Goal: Task Accomplishment & Management: Use online tool/utility

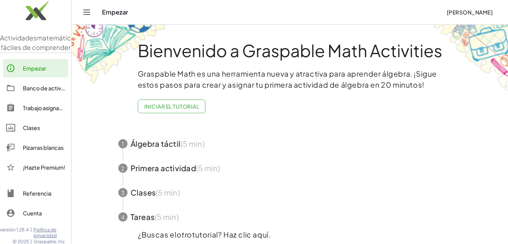
click at [160, 109] on font "Iniciar el tutorial" at bounding box center [171, 106] width 55 height 7
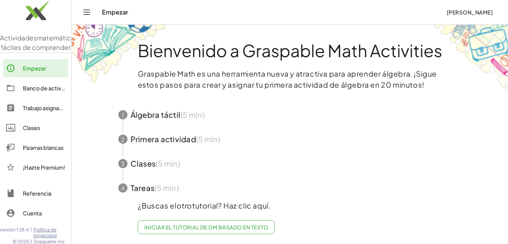
scroll to position [6, 0]
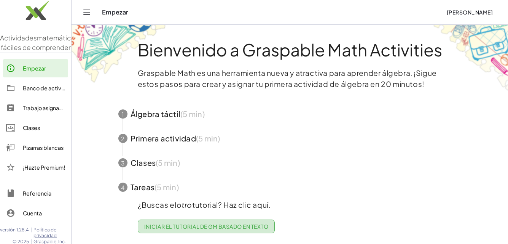
click at [214, 223] on font "Iniciar el tutorial de GM basado en texto" at bounding box center [206, 226] width 124 height 7
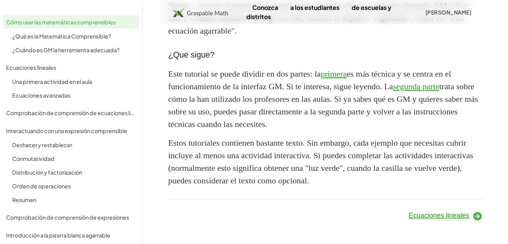
scroll to position [796, 0]
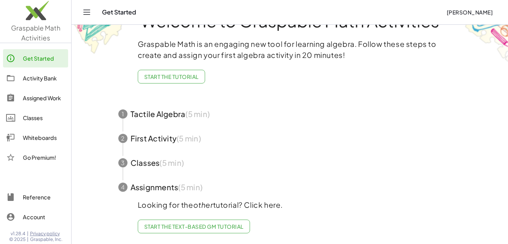
scroll to position [6, 0]
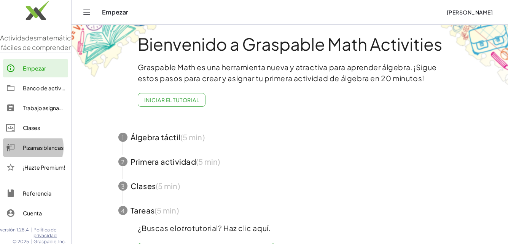
click at [49, 151] on font "Pizarras blancas" at bounding box center [43, 147] width 41 height 7
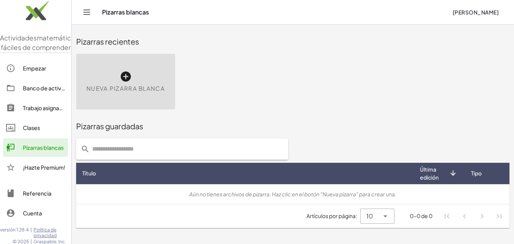
click at [118, 146] on input "text" at bounding box center [187, 148] width 194 height 21
type input "******"
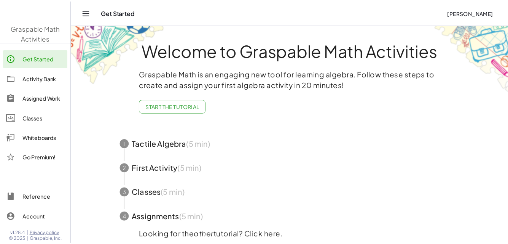
scroll to position [6, 0]
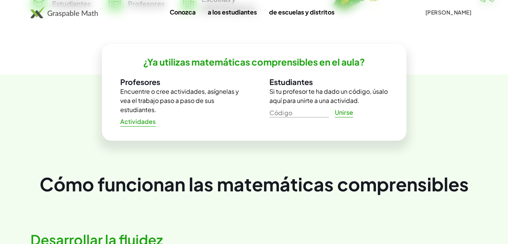
scroll to position [152, 0]
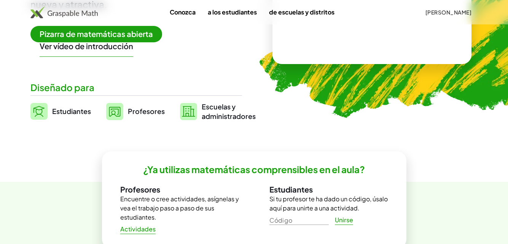
click at [120, 112] on img at bounding box center [114, 111] width 17 height 17
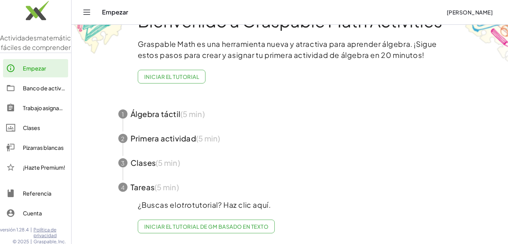
scroll to position [35, 0]
click at [37, 91] on font "Banco de actividades" at bounding box center [51, 88] width 56 height 7
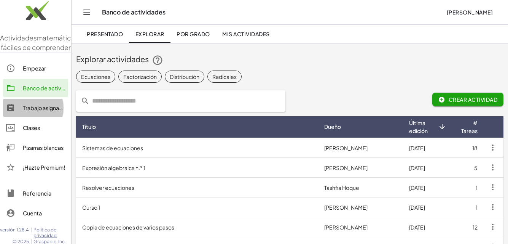
click at [43, 111] on font "Trabajo asignado" at bounding box center [44, 107] width 43 height 7
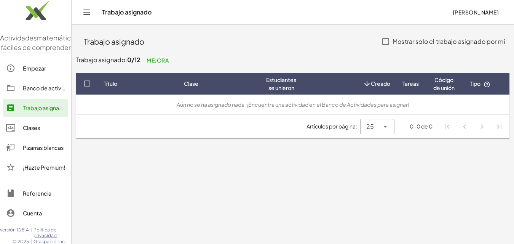
click at [39, 131] on font "Clases" at bounding box center [31, 127] width 17 height 7
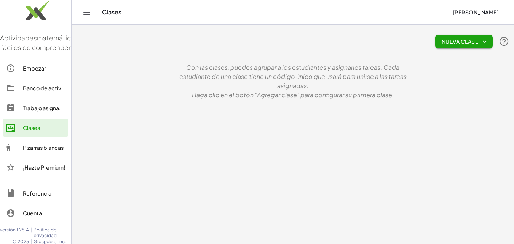
click at [32, 151] on font "Pizarras blancas" at bounding box center [43, 147] width 41 height 7
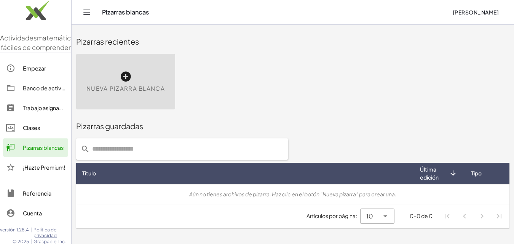
click at [120, 85] on font "Nueva pizarra blanca" at bounding box center [125, 88] width 78 height 7
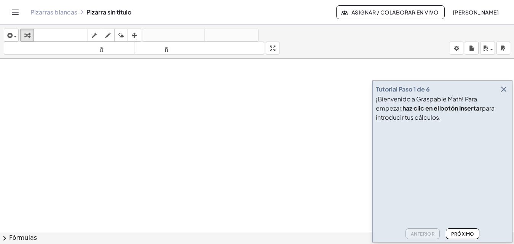
click at [508, 90] on icon "button" at bounding box center [503, 89] width 9 height 9
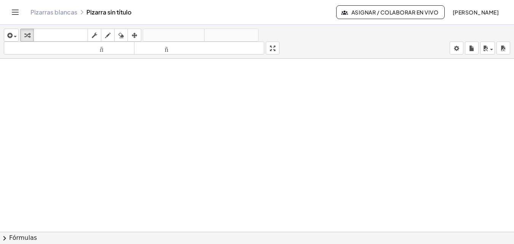
click at [147, 118] on div at bounding box center [257, 237] width 514 height 356
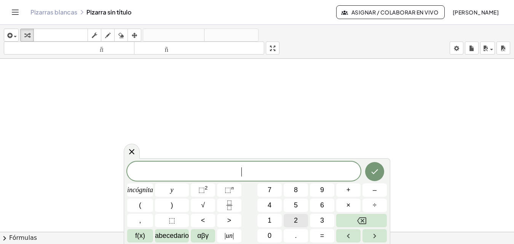
click at [300, 219] on button "2" at bounding box center [296, 220] width 24 height 13
click at [361, 202] on div "2 incógnita y ⬚ 2 ⬚ n 7 8 9 + – ( ) √ 4 5 6 × ÷ , ⬚ < > 1 2 3 f(x) abecedario α…" at bounding box center [257, 201] width 260 height 81
click at [348, 206] on font "×" at bounding box center [348, 205] width 4 height 8
click at [376, 207] on font "÷" at bounding box center [375, 205] width 4 height 8
click at [364, 220] on icon "Retroceso" at bounding box center [361, 220] width 9 height 9
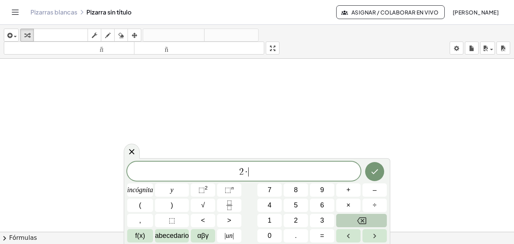
click at [364, 220] on icon "Retroceso" at bounding box center [361, 220] width 9 height 9
click at [298, 218] on button "2" at bounding box center [296, 220] width 24 height 13
click at [143, 193] on font "incógnita" at bounding box center [140, 190] width 26 height 8
click at [377, 208] on button "÷" at bounding box center [374, 204] width 24 height 13
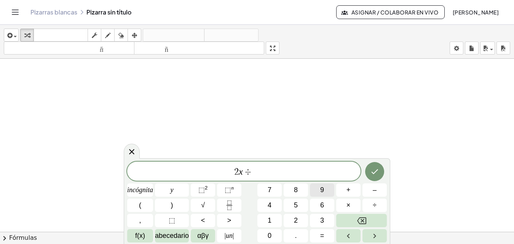
click at [324, 191] on font "9" at bounding box center [322, 190] width 4 height 8
click at [324, 238] on font "=" at bounding box center [322, 235] width 4 height 8
click at [241, 171] on span "÷" at bounding box center [240, 171] width 11 height 9
click at [359, 221] on icon "Retroceso" at bounding box center [361, 220] width 9 height 9
click at [375, 205] on font "÷" at bounding box center [375, 205] width 4 height 8
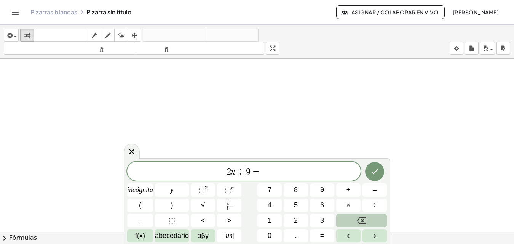
click at [363, 223] on icon "Retroceso" at bounding box center [361, 220] width 9 height 9
click at [347, 190] on font "+" at bounding box center [348, 190] width 4 height 8
click at [268, 175] on span "2 x + ​ 9 =" at bounding box center [243, 171] width 233 height 11
click at [296, 220] on font "2" at bounding box center [296, 220] width 4 height 8
click at [268, 238] on font "0" at bounding box center [270, 235] width 4 height 8
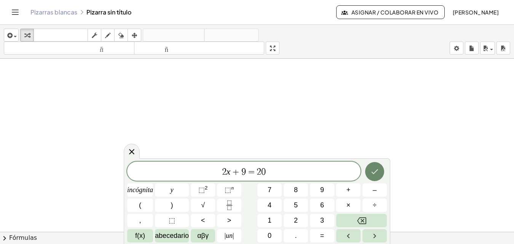
click at [380, 173] on button "Hecho" at bounding box center [374, 171] width 19 height 19
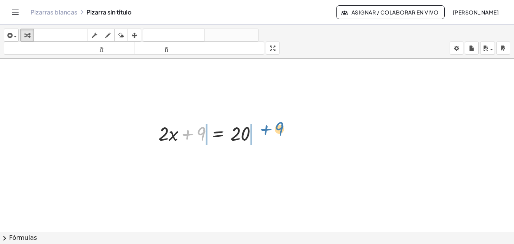
drag, startPoint x: 191, startPoint y: 136, endPoint x: 269, endPoint y: 130, distance: 78.6
click at [269, 130] on div "+ 9 + · 2 · x + 9 = 20" at bounding box center [208, 133] width 123 height 30
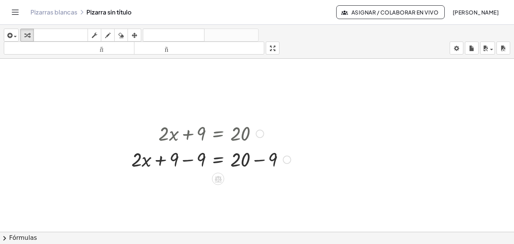
click at [186, 160] on div at bounding box center [211, 159] width 167 height 26
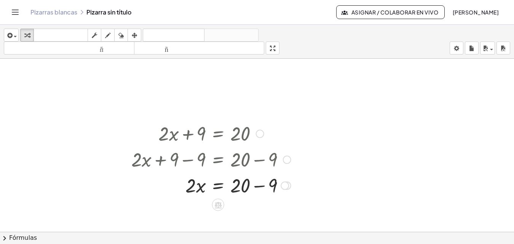
click at [263, 185] on div at bounding box center [211, 185] width 167 height 26
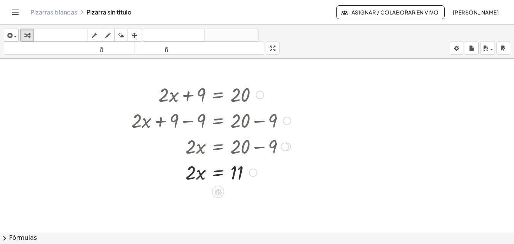
scroll to position [38, 0]
drag, startPoint x: 192, startPoint y: 178, endPoint x: 242, endPoint y: 191, distance: 52.3
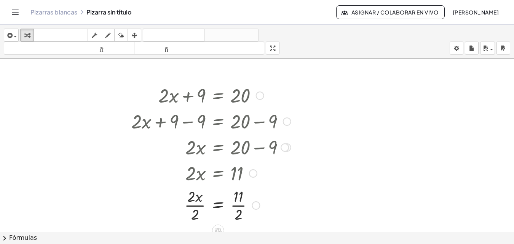
click at [238, 203] on div at bounding box center [211, 204] width 167 height 38
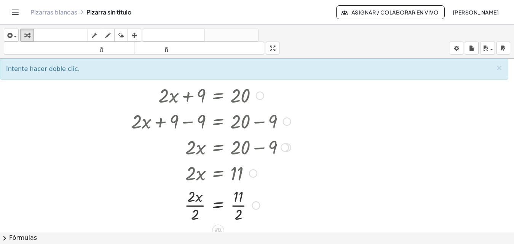
drag, startPoint x: 238, startPoint y: 200, endPoint x: 238, endPoint y: 204, distance: 4.2
click at [238, 204] on div at bounding box center [211, 204] width 167 height 38
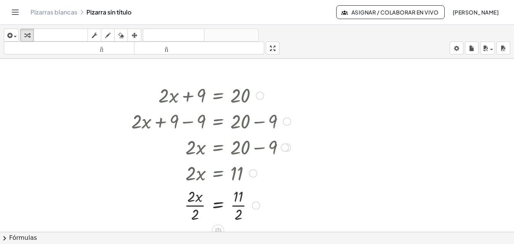
click at [238, 205] on div at bounding box center [211, 204] width 167 height 38
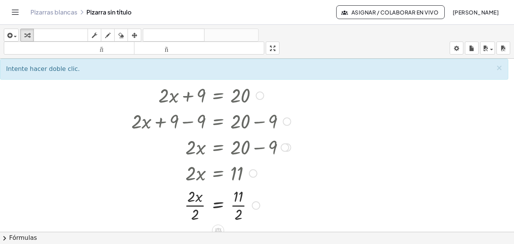
click at [257, 207] on div at bounding box center [256, 205] width 8 height 8
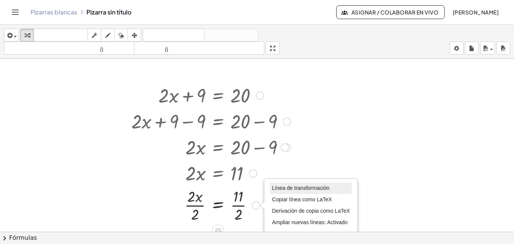
click at [276, 189] on font "Línea de transformación" at bounding box center [300, 188] width 57 height 6
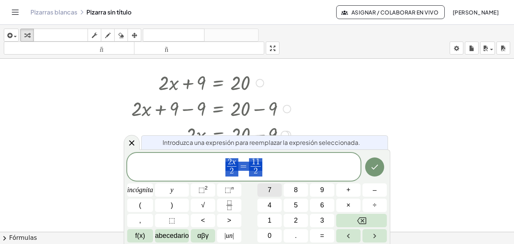
scroll to position [56, 0]
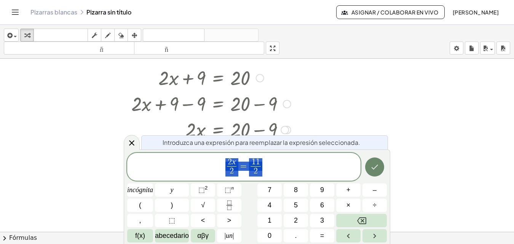
click at [371, 166] on icon "Hecho" at bounding box center [374, 166] width 9 height 9
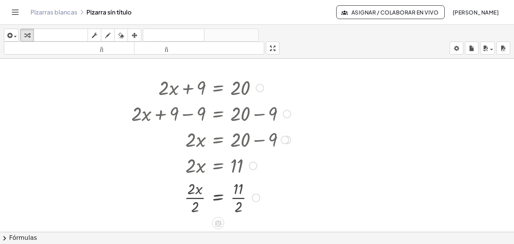
scroll to position [38, 0]
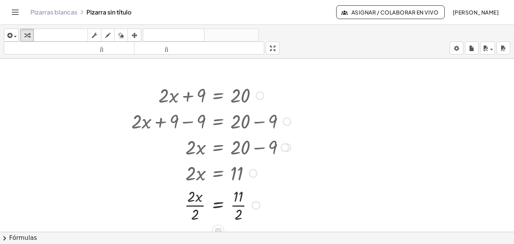
click at [257, 204] on div at bounding box center [256, 205] width 8 height 8
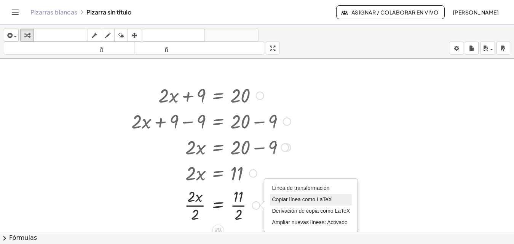
click at [281, 200] on font "Copiar línea como LaTeX" at bounding box center [302, 199] width 60 height 6
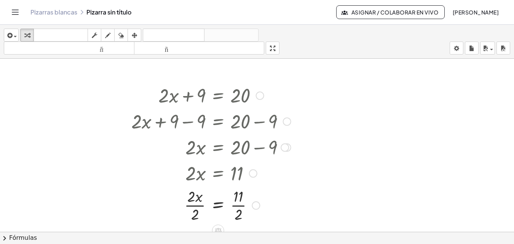
click at [256, 206] on div "Copiado done" at bounding box center [256, 205] width 8 height 8
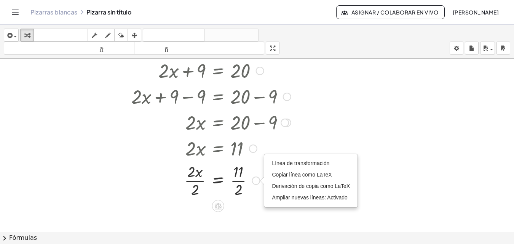
scroll to position [76, 0]
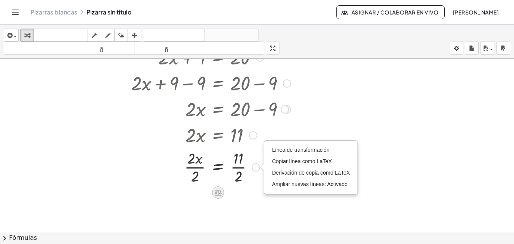
click at [223, 191] on div at bounding box center [218, 192] width 12 height 12
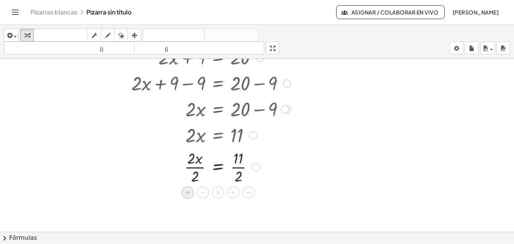
click at [185, 195] on font "+" at bounding box center [187, 192] width 5 height 8
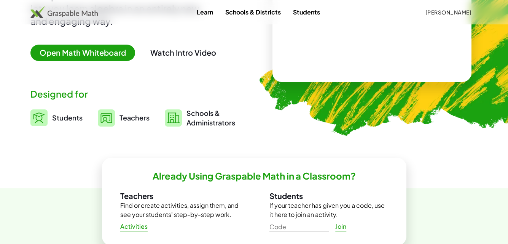
scroll to position [38, 0]
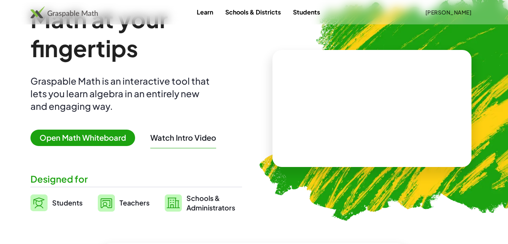
click at [364, 124] on video at bounding box center [372, 108] width 114 height 57
click at [364, 87] on div at bounding box center [373, 101] width 67 height 28
click at [391, 104] on div at bounding box center [373, 101] width 67 height 28
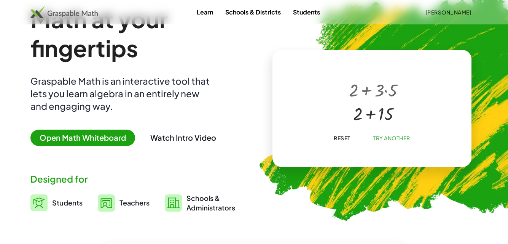
click at [373, 115] on div at bounding box center [373, 113] width 56 height 24
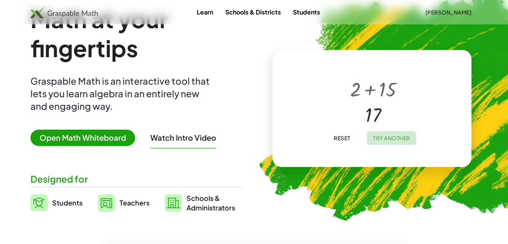
click at [383, 142] on button "Try Another" at bounding box center [391, 138] width 49 height 14
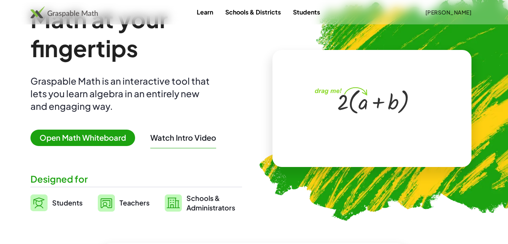
click at [105, 141] on span "Open Math Whiteboard" at bounding box center [82, 137] width 105 height 16
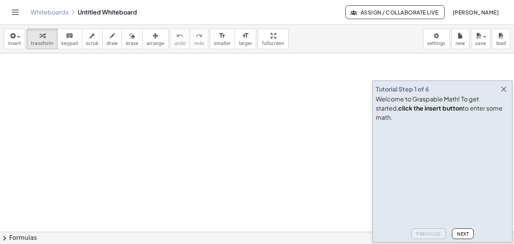
click at [504, 94] on icon "button" at bounding box center [503, 89] width 9 height 9
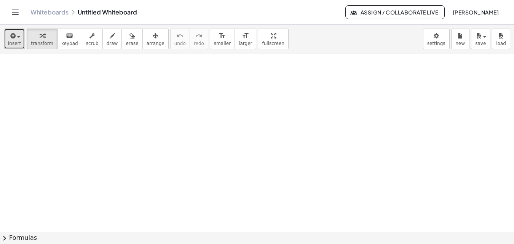
click at [13, 45] on span "insert" at bounding box center [14, 43] width 13 height 5
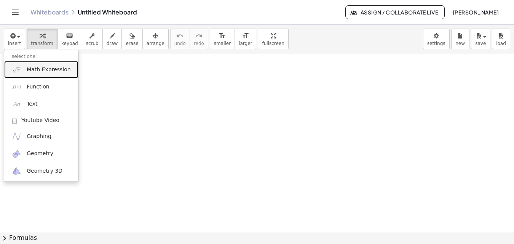
click at [33, 72] on span "Math Expression" at bounding box center [49, 70] width 44 height 8
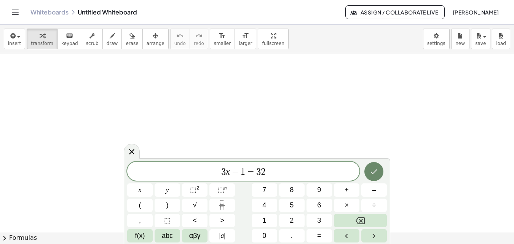
click at [374, 171] on icon "Done" at bounding box center [373, 171] width 9 height 9
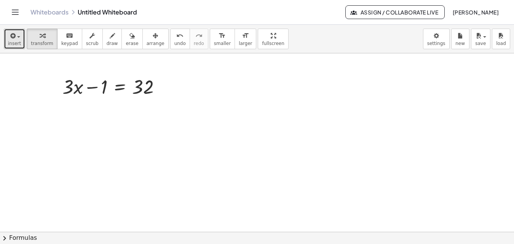
click at [12, 38] on icon "button" at bounding box center [12, 35] width 7 height 9
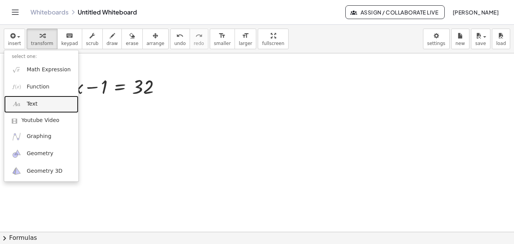
click at [40, 104] on link "Text" at bounding box center [41, 104] width 74 height 17
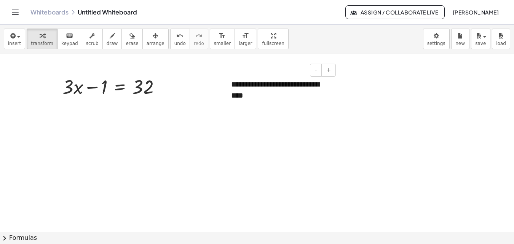
click at [315, 96] on div "**********" at bounding box center [280, 89] width 114 height 37
click at [330, 74] on button "+" at bounding box center [328, 70] width 14 height 13
click at [320, 70] on button "-" at bounding box center [316, 70] width 12 height 13
click at [293, 83] on div "**********" at bounding box center [280, 83] width 114 height 25
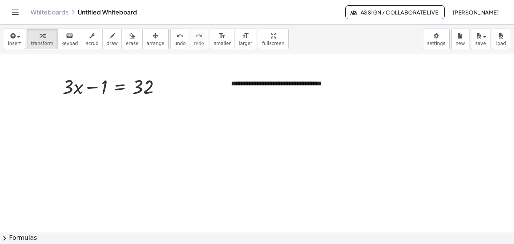
drag, startPoint x: 264, startPoint y: 71, endPoint x: 223, endPoint y: 81, distance: 41.6
click at [251, 92] on div "**********" at bounding box center [280, 83] width 114 height 25
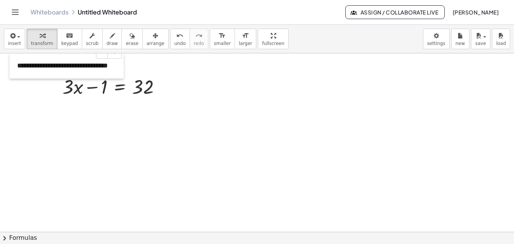
drag, startPoint x: 228, startPoint y: 80, endPoint x: 14, endPoint y: 62, distance: 214.7
click at [14, 62] on div at bounding box center [14, 65] width 8 height 25
drag, startPoint x: 91, startPoint y: 87, endPoint x: 169, endPoint y: 87, distance: 78.0
click at [169, 87] on div at bounding box center [115, 86] width 112 height 26
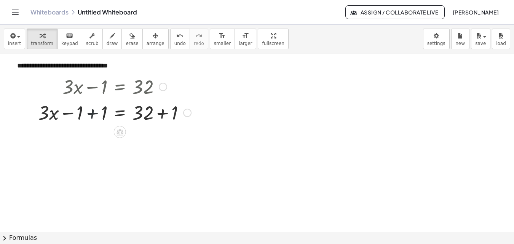
click at [92, 115] on div at bounding box center [114, 112] width 161 height 26
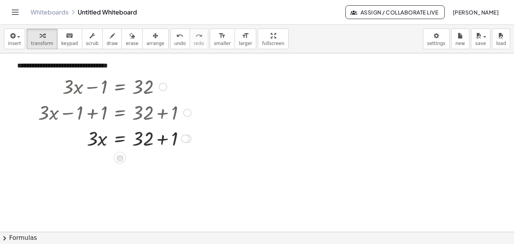
click at [167, 141] on div at bounding box center [114, 138] width 161 height 26
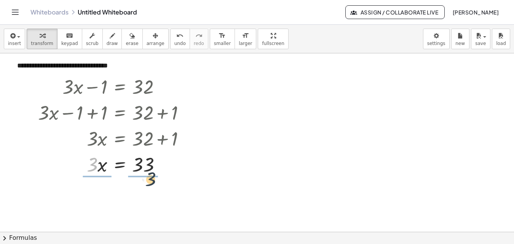
drag, startPoint x: 93, startPoint y: 167, endPoint x: 155, endPoint y: 180, distance: 63.6
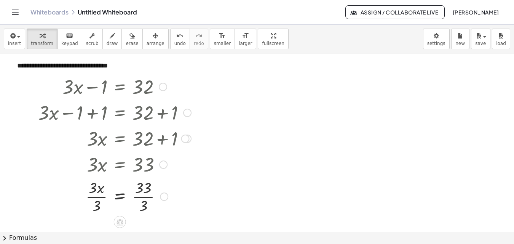
click at [145, 198] on div at bounding box center [114, 196] width 161 height 38
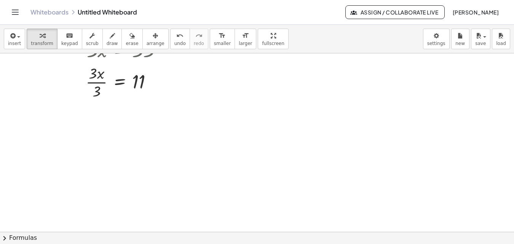
scroll to position [38, 0]
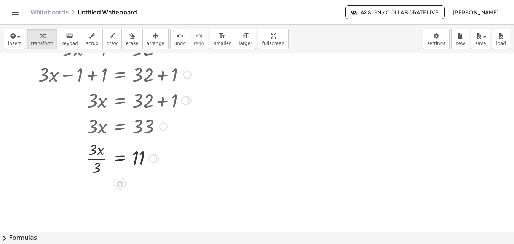
click at [95, 162] on div at bounding box center [114, 158] width 161 height 38
click at [153, 159] on div at bounding box center [155, 158] width 8 height 8
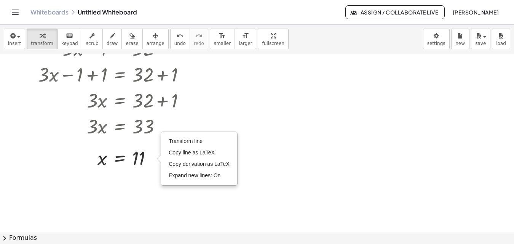
click at [150, 181] on div at bounding box center [257, 193] width 514 height 356
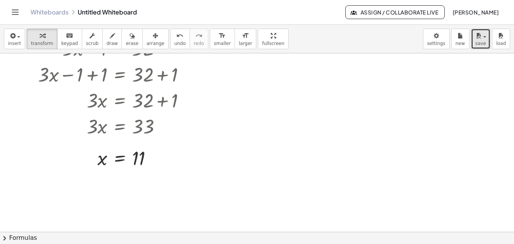
click at [482, 44] on span "save" at bounding box center [480, 43] width 11 height 5
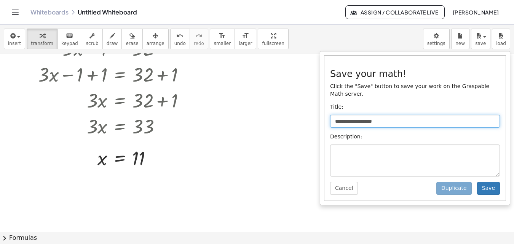
click at [370, 116] on input "**********" at bounding box center [415, 121] width 170 height 13
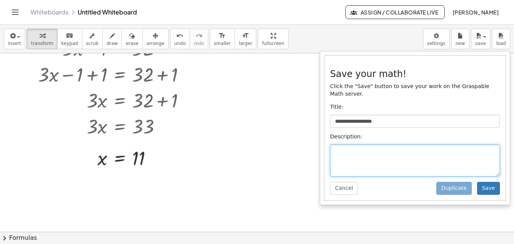
click at [349, 144] on textarea at bounding box center [415, 160] width 170 height 32
type textarea "**********"
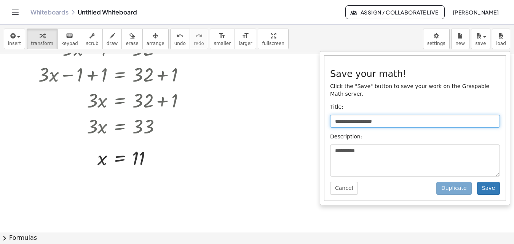
click at [345, 115] on input "**********" at bounding box center [415, 121] width 170 height 13
drag, startPoint x: 397, startPoint y: 115, endPoint x: 272, endPoint y: 121, distance: 125.0
click at [273, 121] on div "**********" at bounding box center [257, 134] width 514 height 219
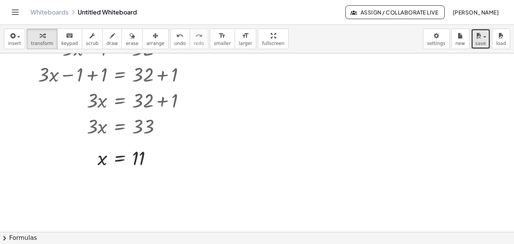
click at [489, 46] on button "save" at bounding box center [480, 39] width 19 height 21
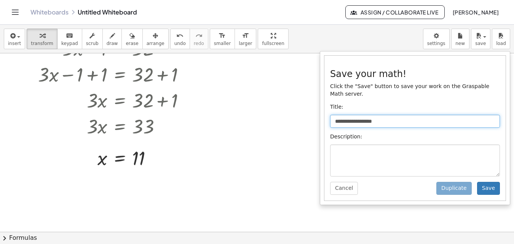
click at [374, 116] on input "**********" at bounding box center [415, 121] width 170 height 13
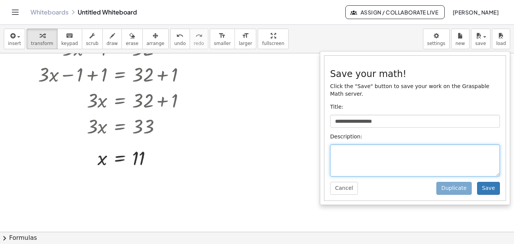
click at [355, 144] on textarea at bounding box center [415, 160] width 170 height 32
type textarea "**********"
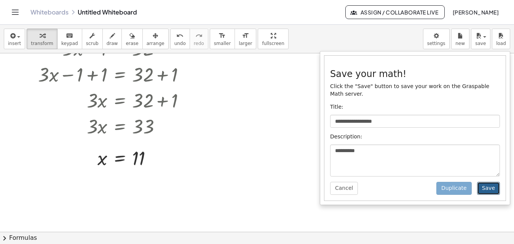
click at [486, 182] on button "Save" at bounding box center [488, 188] width 23 height 13
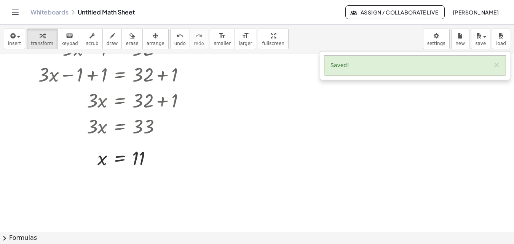
click at [369, 121] on div at bounding box center [257, 193] width 514 height 356
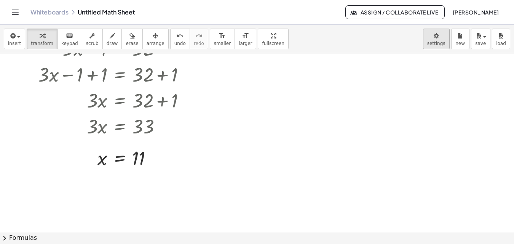
click at [443, 47] on body "**********" at bounding box center [257, 122] width 514 height 244
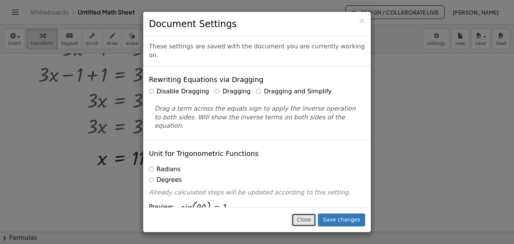
drag, startPoint x: 311, startPoint y: 223, endPoint x: 369, endPoint y: 161, distance: 85.4
click at [311, 221] on button "Close" at bounding box center [304, 219] width 24 height 13
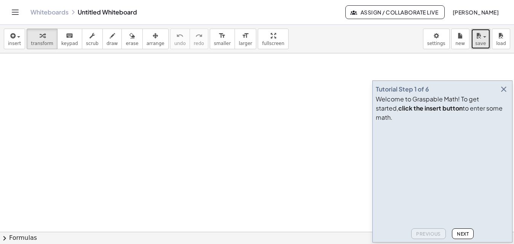
click at [477, 45] on span "save" at bounding box center [480, 43] width 11 height 5
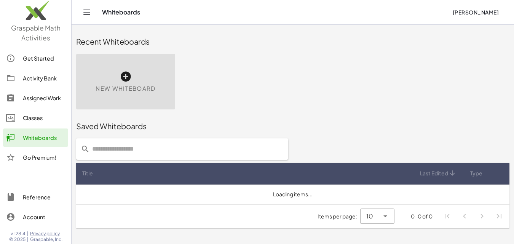
click at [139, 97] on div "New Whiteboard" at bounding box center [125, 82] width 99 height 56
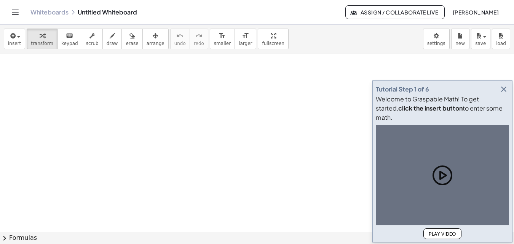
click at [332, 97] on div at bounding box center [257, 231] width 514 height 356
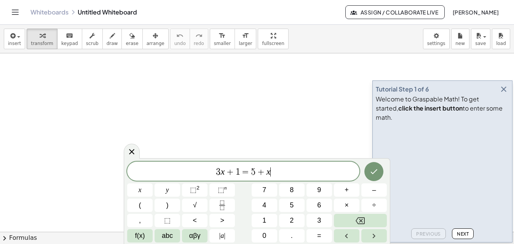
click at [506, 94] on icon "button" at bounding box center [503, 89] width 9 height 9
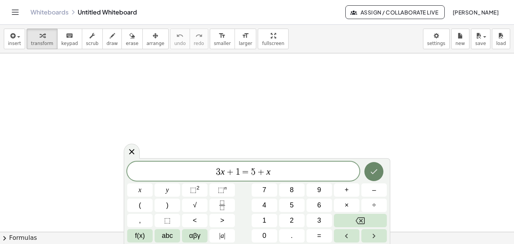
click at [375, 176] on button "Done" at bounding box center [373, 171] width 19 height 19
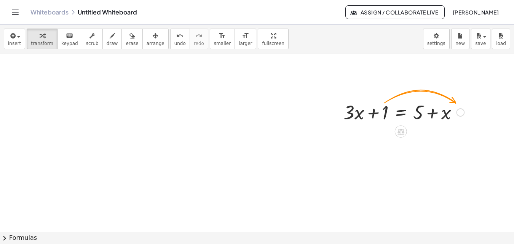
click at [376, 114] on div at bounding box center [404, 112] width 128 height 26
drag, startPoint x: 376, startPoint y: 114, endPoint x: 479, endPoint y: 115, distance: 102.8
click at [479, 115] on div "+ 1 + · 3 · x + 1 = + 5 + x" at bounding box center [257, 231] width 514 height 356
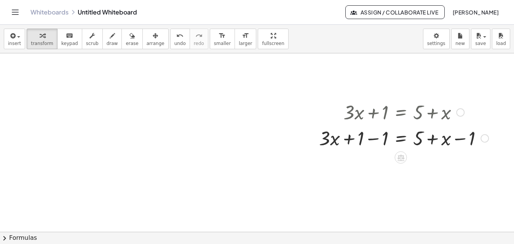
click at [370, 140] on div at bounding box center [403, 137] width 177 height 26
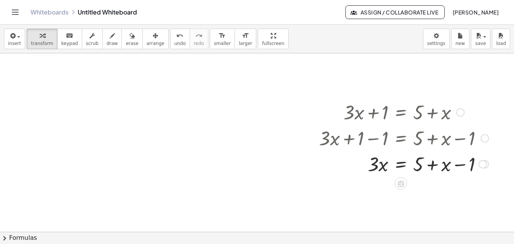
click at [435, 164] on div at bounding box center [403, 163] width 177 height 26
click at [457, 165] on div at bounding box center [403, 163] width 177 height 26
drag, startPoint x: 446, startPoint y: 169, endPoint x: 365, endPoint y: 190, distance: 83.8
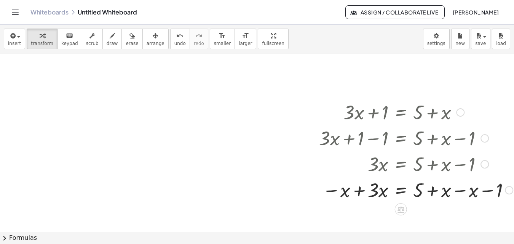
click at [360, 191] on div at bounding box center [415, 189] width 201 height 26
click at [456, 191] on div at bounding box center [417, 189] width 205 height 26
click at [427, 191] on div at bounding box center [403, 189] width 177 height 26
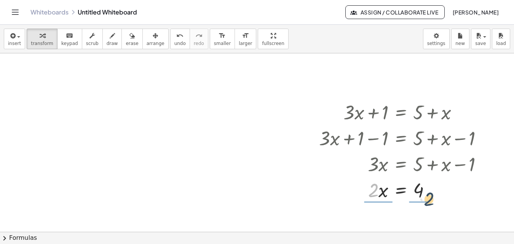
drag, startPoint x: 376, startPoint y: 195, endPoint x: 435, endPoint y: 201, distance: 59.4
click at [435, 201] on div at bounding box center [403, 189] width 177 height 26
click at [420, 189] on div at bounding box center [403, 189] width 177 height 38
click at [379, 188] on div at bounding box center [403, 189] width 177 height 38
drag, startPoint x: 378, startPoint y: 199, endPoint x: 178, endPoint y: 165, distance: 202.7
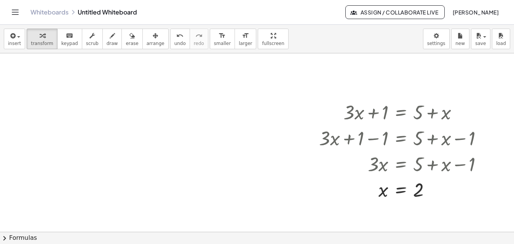
click at [175, 165] on div at bounding box center [262, 231] width 524 height 356
click at [114, 12] on div "Whiteboards Untitled Whiteboard" at bounding box center [187, 12] width 315 height 8
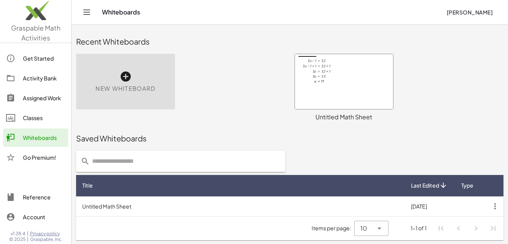
click at [332, 85] on div at bounding box center [344, 81] width 98 height 55
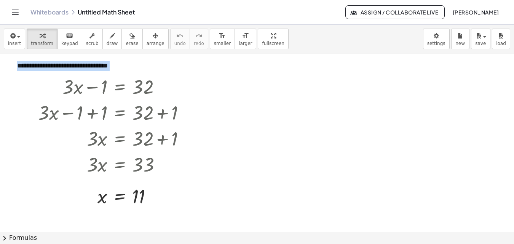
click at [332, 85] on div at bounding box center [257, 231] width 514 height 356
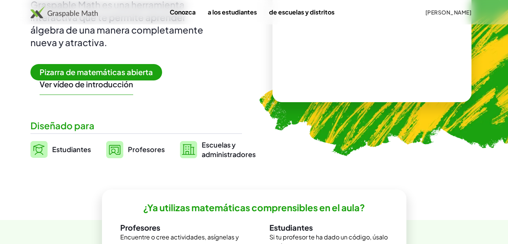
scroll to position [76, 0]
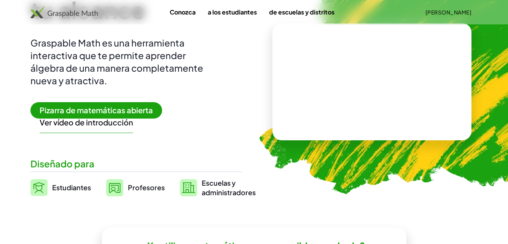
click at [118, 113] on font "Pizarra de matemáticas abierta" at bounding box center [96, 110] width 113 height 10
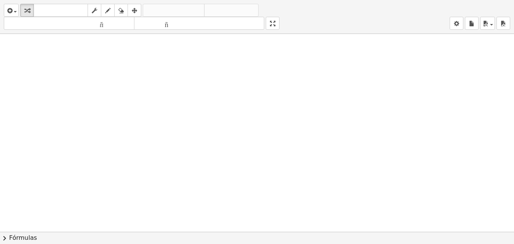
click at [277, 86] on div "insertar Seleccione uno: Expresión matemática Función Texto Vídeo de YouTube Gr…" at bounding box center [257, 122] width 514 height 244
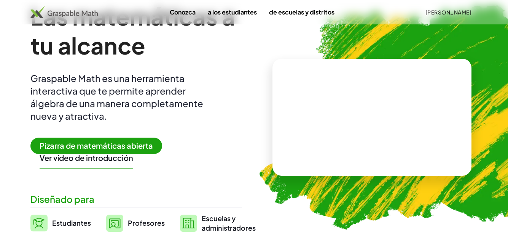
scroll to position [114, 0]
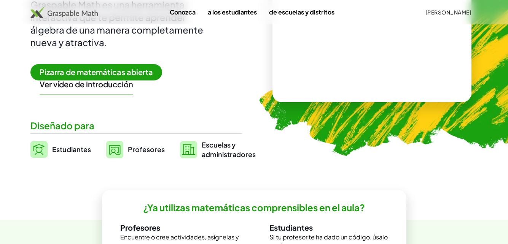
click at [137, 151] on font "Profesores" at bounding box center [146, 149] width 37 height 9
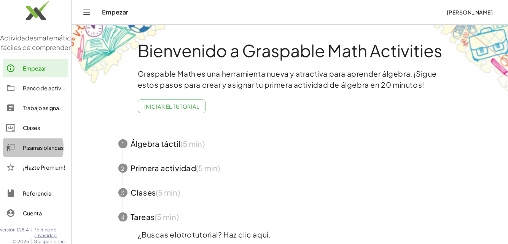
click at [44, 151] on font "Pizarras blancas" at bounding box center [43, 147] width 41 height 7
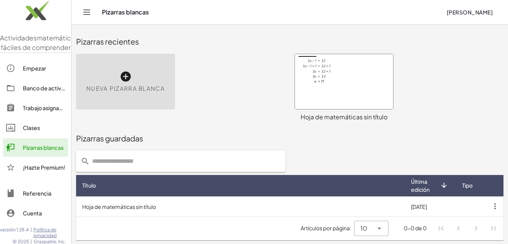
click at [128, 74] on icon at bounding box center [126, 76] width 12 height 12
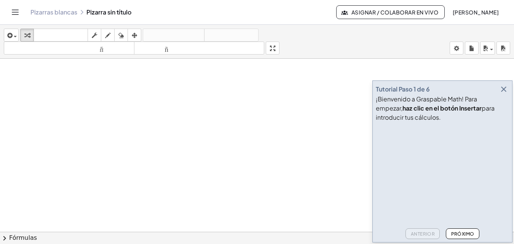
click at [67, 12] on font "Pizarras blancas" at bounding box center [53, 12] width 47 height 8
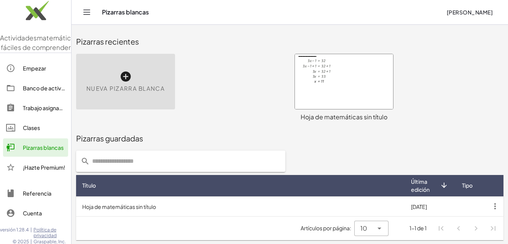
click at [108, 65] on div "Nueva pizarra blanca" at bounding box center [125, 82] width 99 height 56
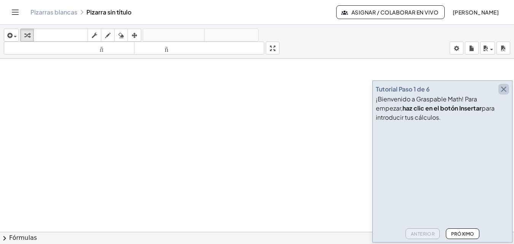
click at [505, 88] on icon "button" at bounding box center [503, 89] width 9 height 9
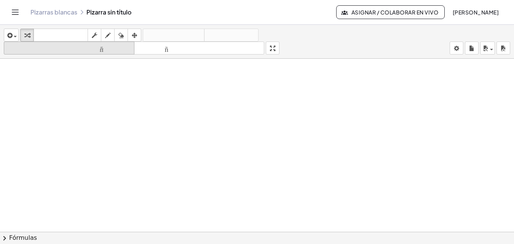
click at [105, 53] on button "tamaño_del_formato menor" at bounding box center [69, 47] width 131 height 13
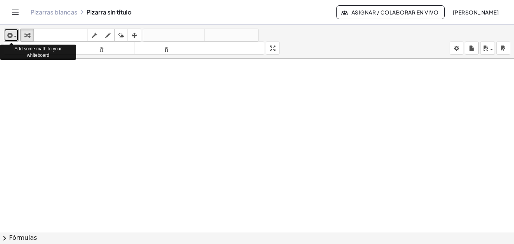
click at [15, 33] on div "button" at bounding box center [11, 34] width 11 height 9
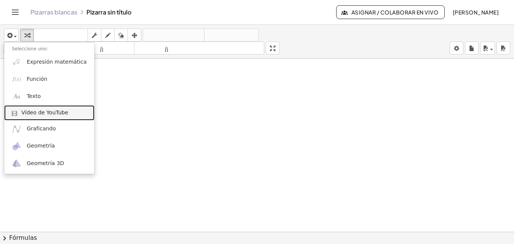
drag, startPoint x: 125, startPoint y: 84, endPoint x: 55, endPoint y: 114, distance: 76.4
click at [55, 114] on font "Vídeo de YouTube" at bounding box center [44, 112] width 47 height 6
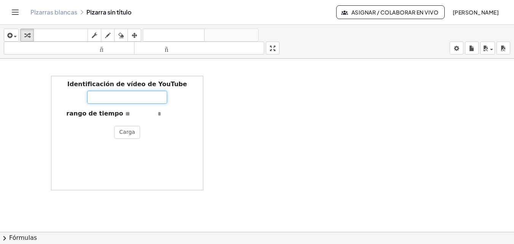
click at [108, 96] on input "Identificación de vídeo de YouTube" at bounding box center [127, 97] width 80 height 13
paste input "**********"
type input "**********"
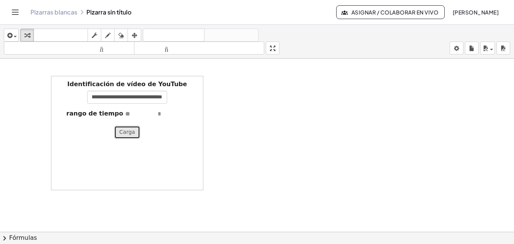
scroll to position [0, 0]
click at [130, 134] on font "Carga" at bounding box center [127, 132] width 16 height 6
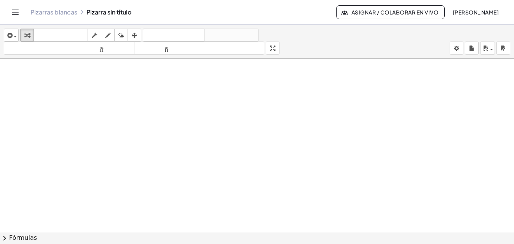
click at [407, 129] on div at bounding box center [257, 237] width 514 height 356
drag, startPoint x: 407, startPoint y: 129, endPoint x: 226, endPoint y: 126, distance: 180.1
click at [205, 153] on div at bounding box center [257, 237] width 514 height 356
drag, startPoint x: 275, startPoint y: 47, endPoint x: 275, endPoint y: 81, distance: 33.5
click at [275, 81] on div "insertar Seleccione uno: Expresión matemática Función Texto Vídeo de YouTube Gr…" at bounding box center [257, 134] width 514 height 219
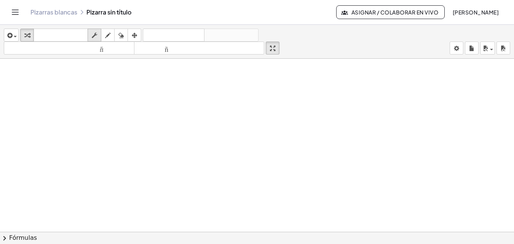
click at [91, 36] on div "button" at bounding box center [94, 34] width 10 height 9
click at [106, 32] on icon "button" at bounding box center [107, 35] width 5 height 9
click at [117, 32] on div "button" at bounding box center [121, 34] width 10 height 9
click at [137, 33] on icon "button" at bounding box center [134, 35] width 5 height 9
click at [25, 35] on icon "button" at bounding box center [26, 35] width 5 height 9
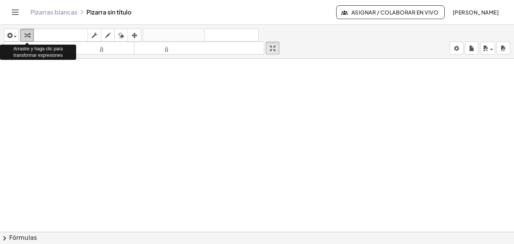
click at [25, 35] on icon "button" at bounding box center [26, 35] width 5 height 9
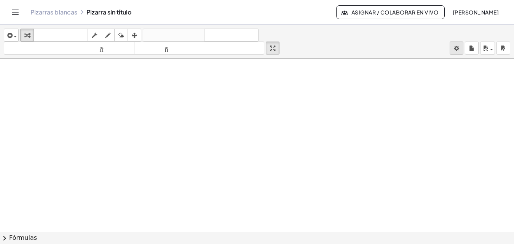
click at [451, 51] on body "Actividades matemáticas fáciles de comprender Empezar Banco de actividades Trab…" at bounding box center [257, 122] width 514 height 244
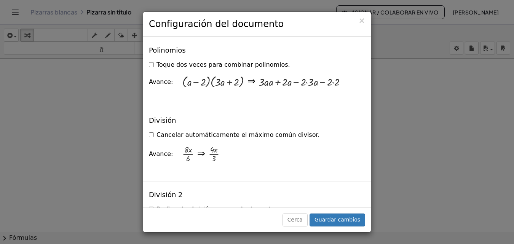
scroll to position [875, 0]
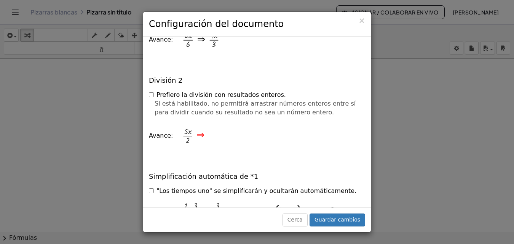
click at [359, 23] on h3 "Configuración del documento" at bounding box center [257, 24] width 216 height 13
click at [360, 22] on font "×" at bounding box center [361, 20] width 7 height 9
